Goal: Task Accomplishment & Management: Use online tool/utility

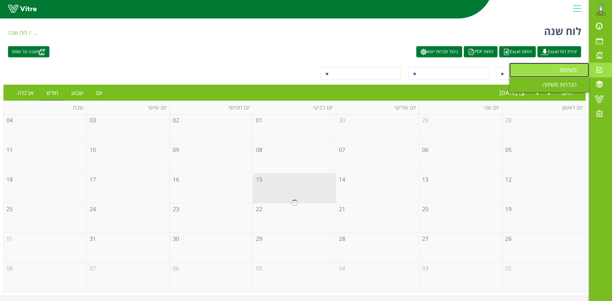
click at [575, 70] on span "משימות" at bounding box center [571, 70] width 25 height 8
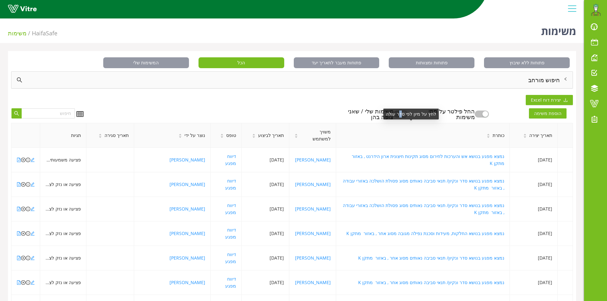
click at [399, 113] on div "לחץ על מיון לפי סדר עולה" at bounding box center [410, 114] width 55 height 11
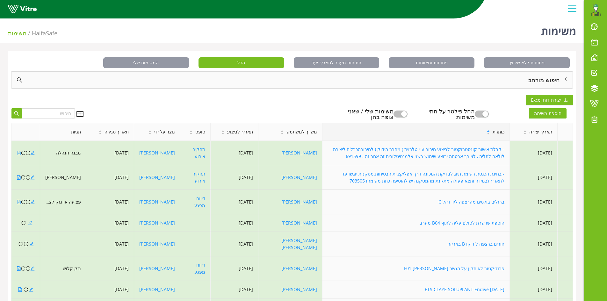
click at [279, 99] on div "פתוחות ללא שיבוץ פתוחות ומצוותות פתוחות מעבר לתאריך יעד הכל המשימות שלי חיפוש מ…" at bounding box center [292, 219] width 568 height 337
click at [406, 112] on button "button" at bounding box center [401, 114] width 14 height 7
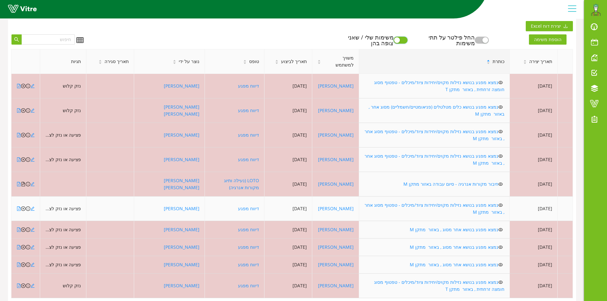
scroll to position [78, 0]
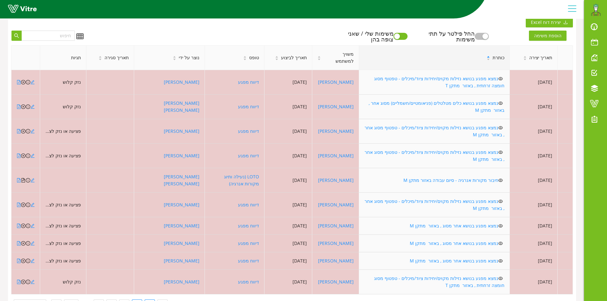
click at [134, 300] on link "2" at bounding box center [137, 305] width 10 height 10
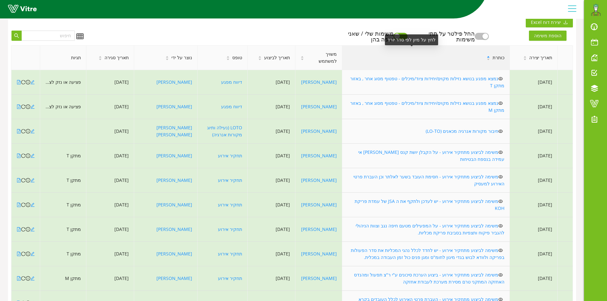
click at [434, 57] on div "כותרת" at bounding box center [425, 57] width 167 height 17
click at [538, 58] on span "תאריך יצירה" at bounding box center [540, 57] width 23 height 7
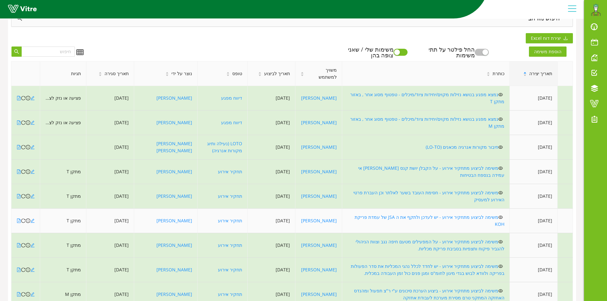
scroll to position [99, 0]
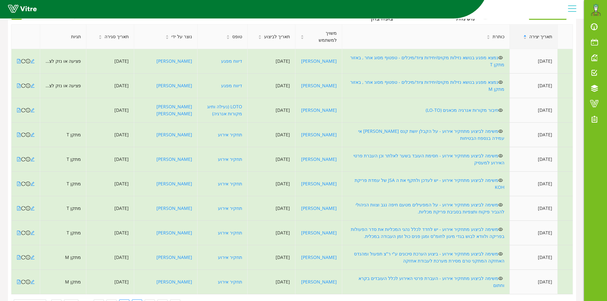
click at [135, 300] on link "3" at bounding box center [137, 305] width 10 height 10
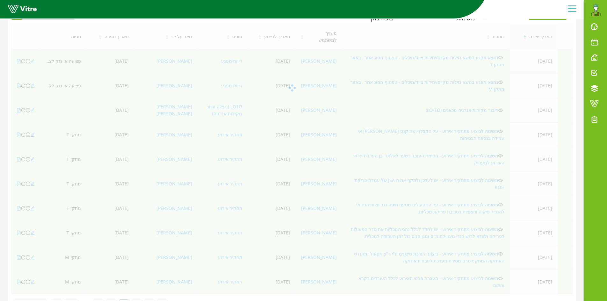
scroll to position [78, 0]
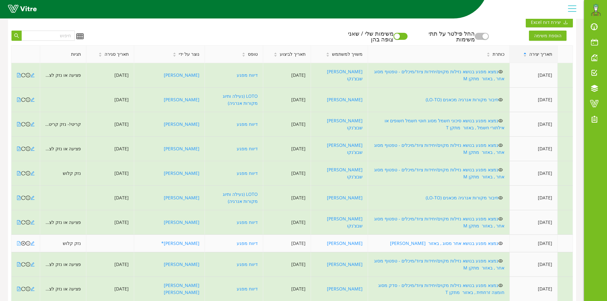
click at [17, 241] on icon "file-pdf" at bounding box center [19, 243] width 4 height 4
click at [23, 241] on icon "close-circle" at bounding box center [23, 243] width 4 height 4
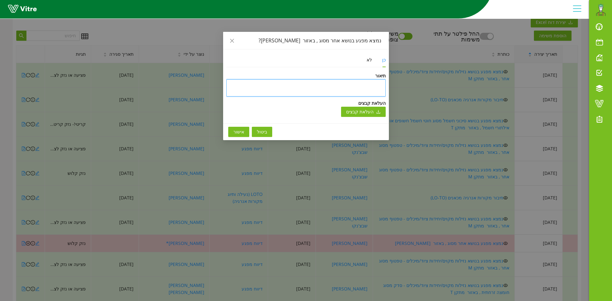
click at [314, 89] on textarea at bounding box center [305, 87] width 159 height 17
type textarea "Y"
type textarea "y"
type textarea "ט"
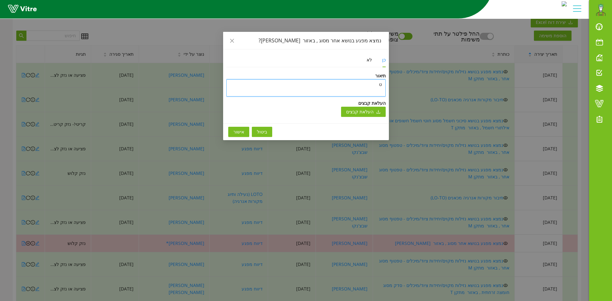
type textarea "טו"
type textarea "טופ"
type textarea "טופל"
click at [243, 131] on span "אישור" at bounding box center [238, 131] width 11 height 7
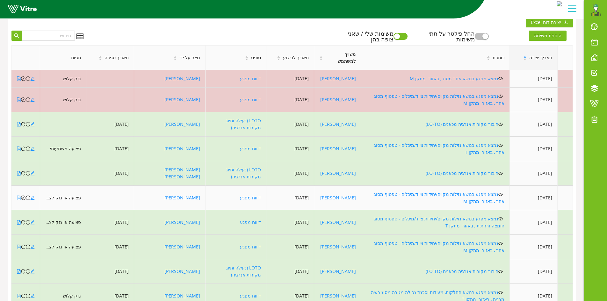
click at [19, 196] on icon "file-pdf" at bounding box center [19, 198] width 4 height 4
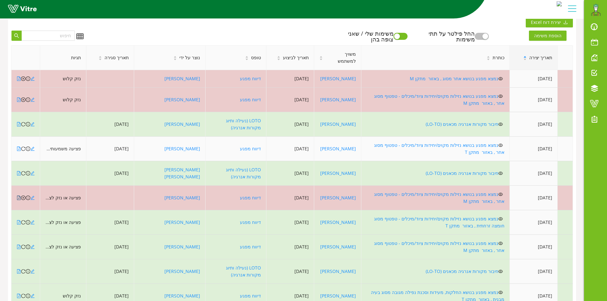
scroll to position [46, 0]
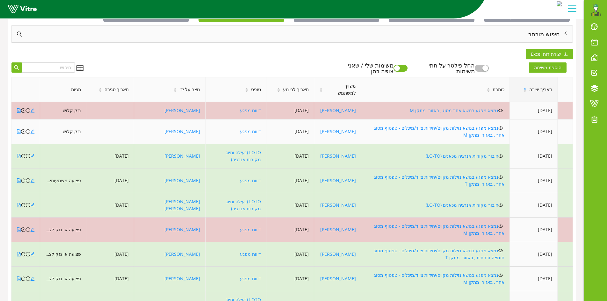
click at [18, 129] on icon "file-pdf" at bounding box center [19, 131] width 4 height 4
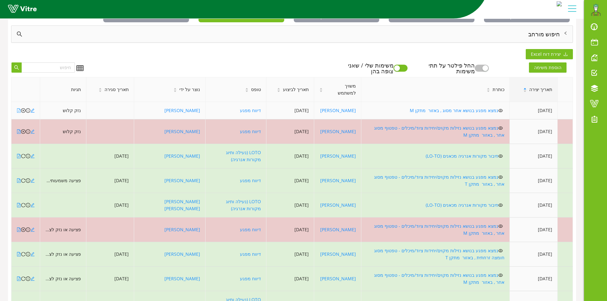
click at [18, 109] on icon "file-pdf" at bounding box center [19, 110] width 4 height 4
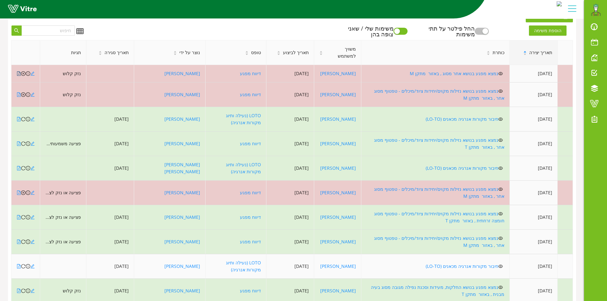
scroll to position [85, 0]
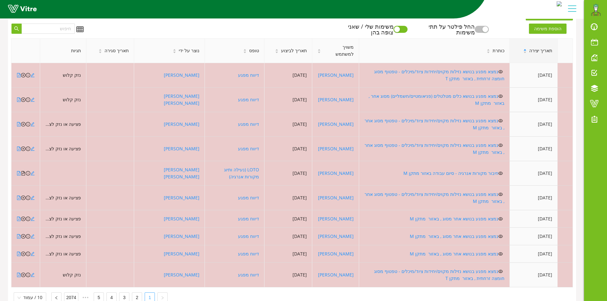
scroll to position [78, 0]
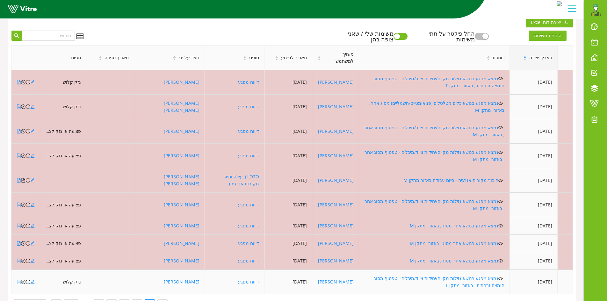
click at [18, 280] on icon "file-pdf" at bounding box center [19, 282] width 4 height 4
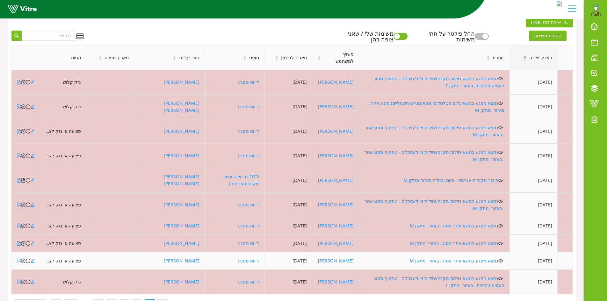
click at [18, 259] on icon "file-pdf" at bounding box center [19, 261] width 4 height 4
click at [23, 259] on icon "close-circle" at bounding box center [23, 261] width 4 height 4
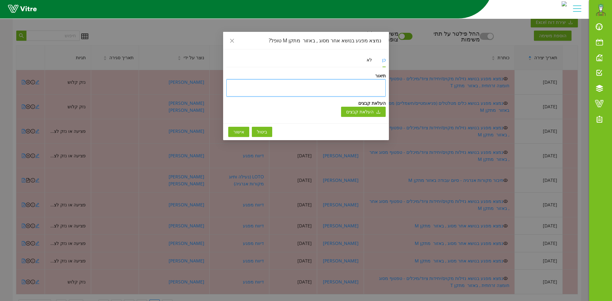
click at [338, 85] on textarea at bounding box center [305, 87] width 159 height 17
type textarea "ט"
type textarea "טו"
type textarea "טופ"
type textarea "טופל"
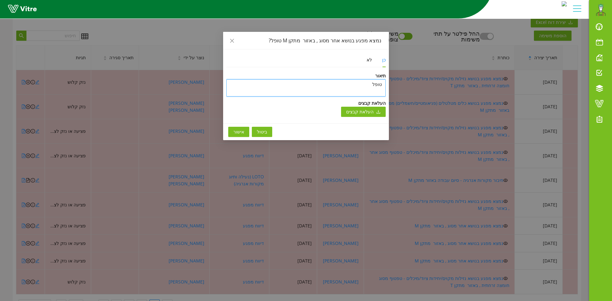
type textarea "טופל"
click at [237, 131] on span "אישור" at bounding box center [238, 131] width 11 height 7
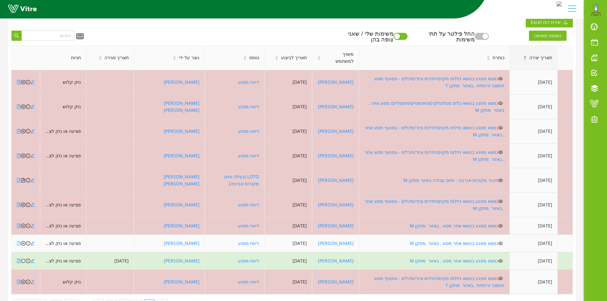
click at [18, 241] on icon "file-pdf" at bounding box center [19, 243] width 4 height 4
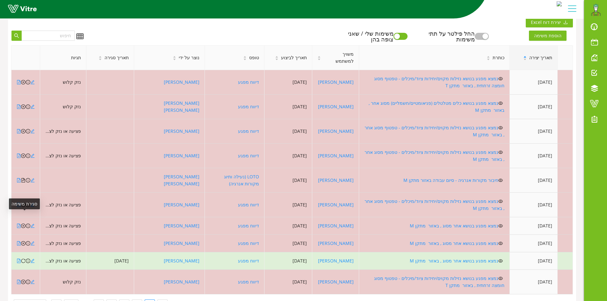
click at [23, 241] on icon "close-circle" at bounding box center [23, 243] width 4 height 4
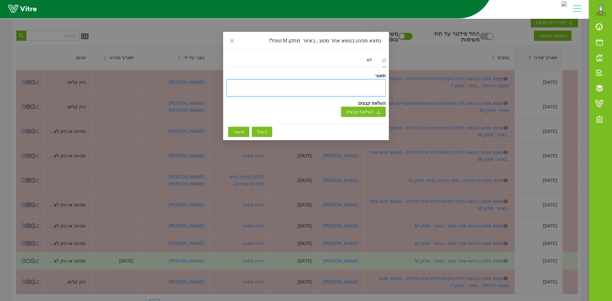
click at [343, 90] on textarea at bounding box center [305, 87] width 159 height 17
type textarea "ט"
type textarea "טו"
type textarea "טופ"
type textarea "טופם"
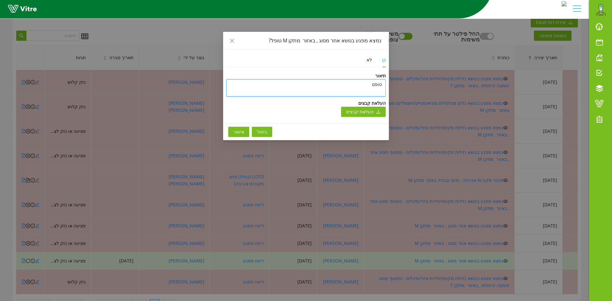
type textarea "טופםל"
click at [375, 85] on textarea "טופםל" at bounding box center [305, 87] width 159 height 17
type textarea "טופל"
click at [240, 132] on span "אישור" at bounding box center [238, 131] width 11 height 7
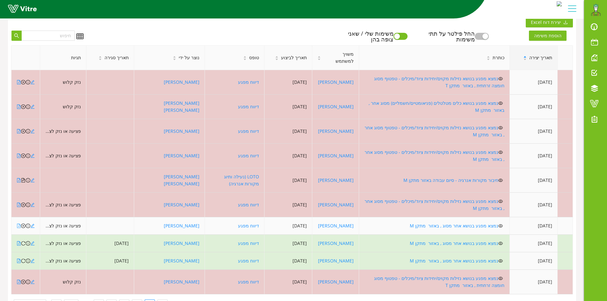
click at [19, 224] on icon "file-pdf" at bounding box center [19, 226] width 4 height 4
click at [24, 224] on icon "close-circle" at bounding box center [23, 226] width 4 height 4
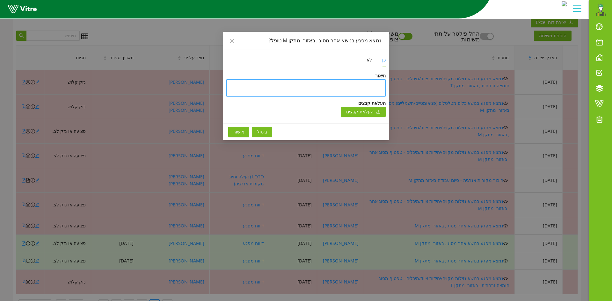
click at [370, 88] on textarea at bounding box center [305, 87] width 159 height 17
type textarea "ט"
type textarea "טו"
type textarea "טופ"
type textarea "טופל"
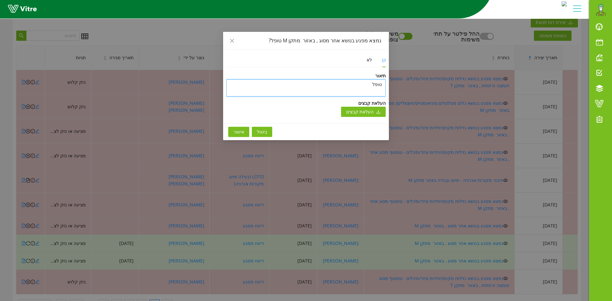
type textarea "טופל"
click at [240, 133] on span "אישור" at bounding box center [238, 131] width 11 height 7
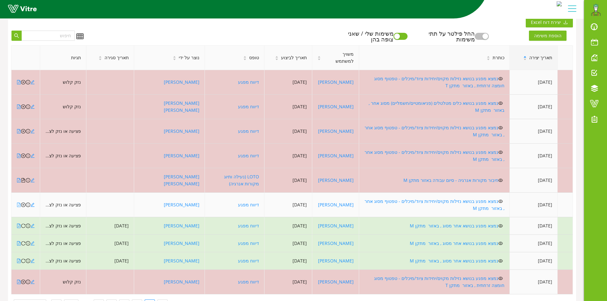
click at [18, 203] on icon "file-pdf" at bounding box center [19, 205] width 4 height 4
click at [22, 203] on icon "close-circle" at bounding box center [23, 205] width 4 height 4
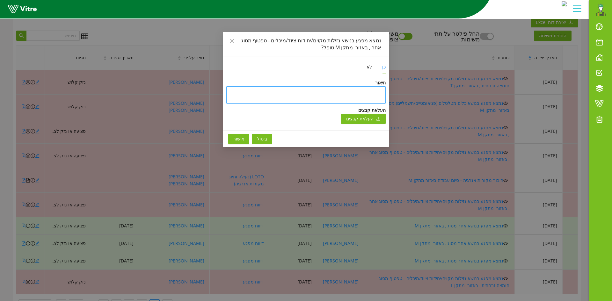
click at [353, 95] on textarea at bounding box center [305, 94] width 159 height 17
type textarea "ט"
type textarea "טו"
type textarea "טופ"
type textarea "טופל"
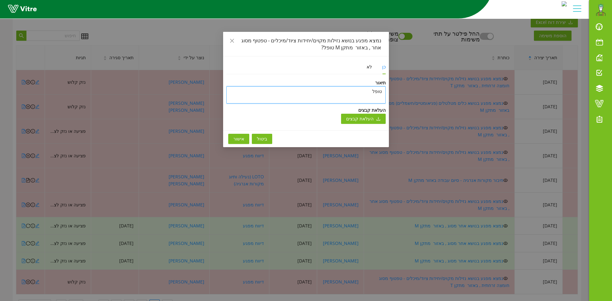
type textarea "טופל"
click at [239, 137] on span "אישור" at bounding box center [238, 138] width 11 height 7
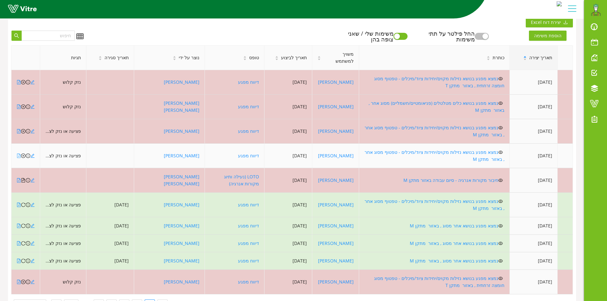
click at [18, 154] on icon "file-pdf" at bounding box center [19, 156] width 4 height 4
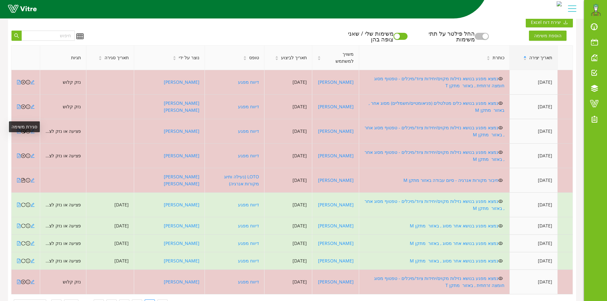
click at [23, 154] on icon "close-circle" at bounding box center [23, 156] width 4 height 4
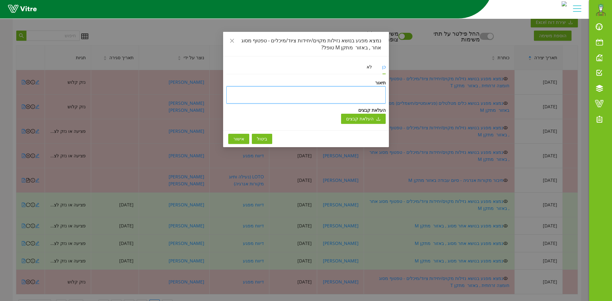
click at [370, 92] on textarea at bounding box center [305, 94] width 159 height 17
type textarea "ט"
type textarea "טו"
type textarea "טופ"
type textarea "טופל"
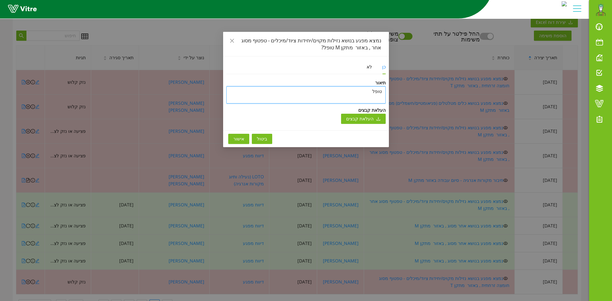
type textarea "טופל"
click at [243, 138] on span "אישור" at bounding box center [238, 138] width 11 height 7
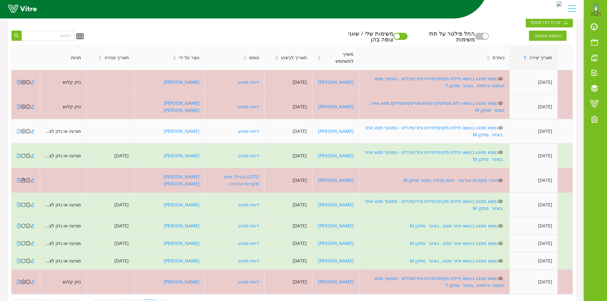
click at [18, 129] on icon "file-pdf" at bounding box center [19, 131] width 4 height 4
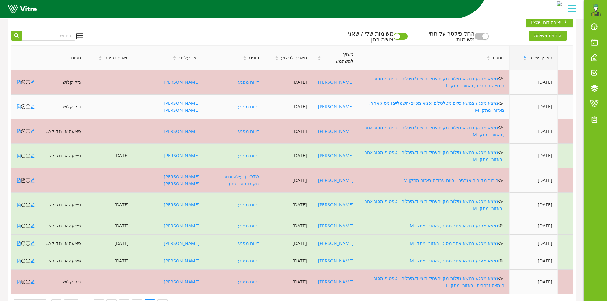
click at [18, 105] on icon "file-pdf" at bounding box center [19, 107] width 4 height 4
click at [22, 105] on icon "close-circle" at bounding box center [23, 107] width 4 height 4
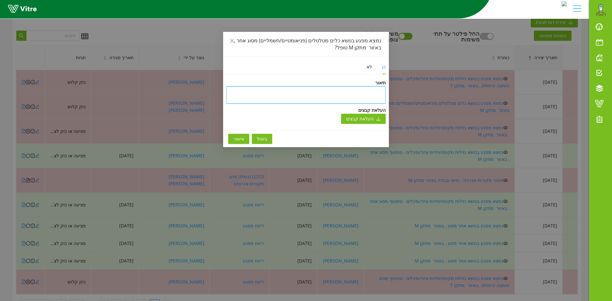
click at [349, 97] on textarea at bounding box center [305, 94] width 159 height 17
type textarea "ט"
type textarea "טו"
type textarea "טופ"
type textarea "טופל"
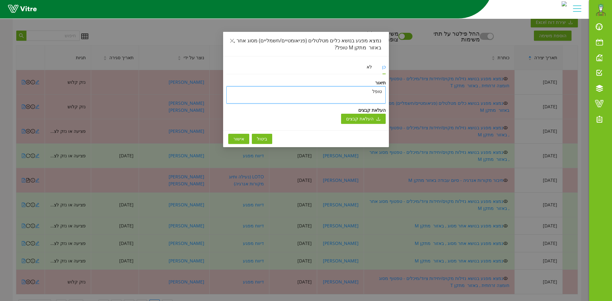
type textarea "טופל"
click at [238, 138] on span "אישור" at bounding box center [238, 138] width 11 height 7
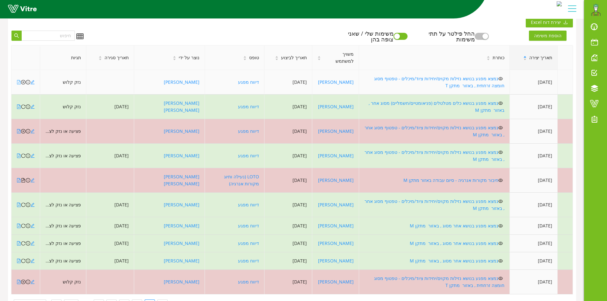
click at [17, 82] on icon "file-pdf" at bounding box center [19, 82] width 4 height 4
click at [23, 81] on icon "close-circle" at bounding box center [23, 82] width 4 height 4
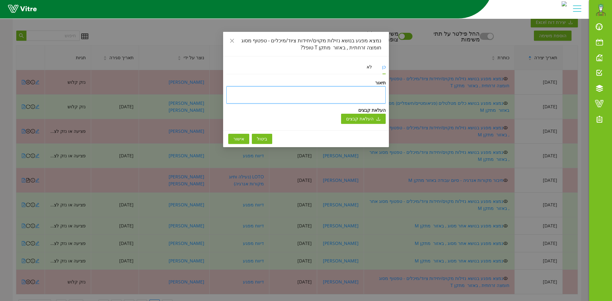
click at [282, 95] on textarea at bounding box center [305, 94] width 159 height 17
type textarea "ו"
type textarea "ט"
type textarea "טו"
type textarea "טופ"
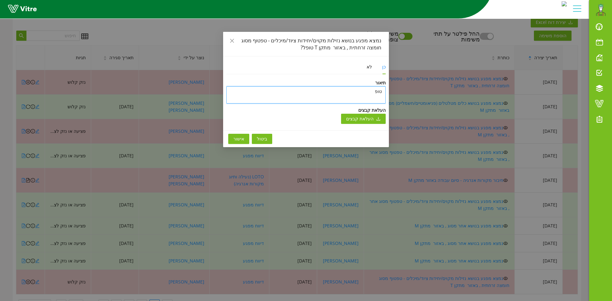
type textarea "טופל"
click at [238, 140] on span "אישור" at bounding box center [238, 138] width 11 height 7
